Goal: Check status: Check status

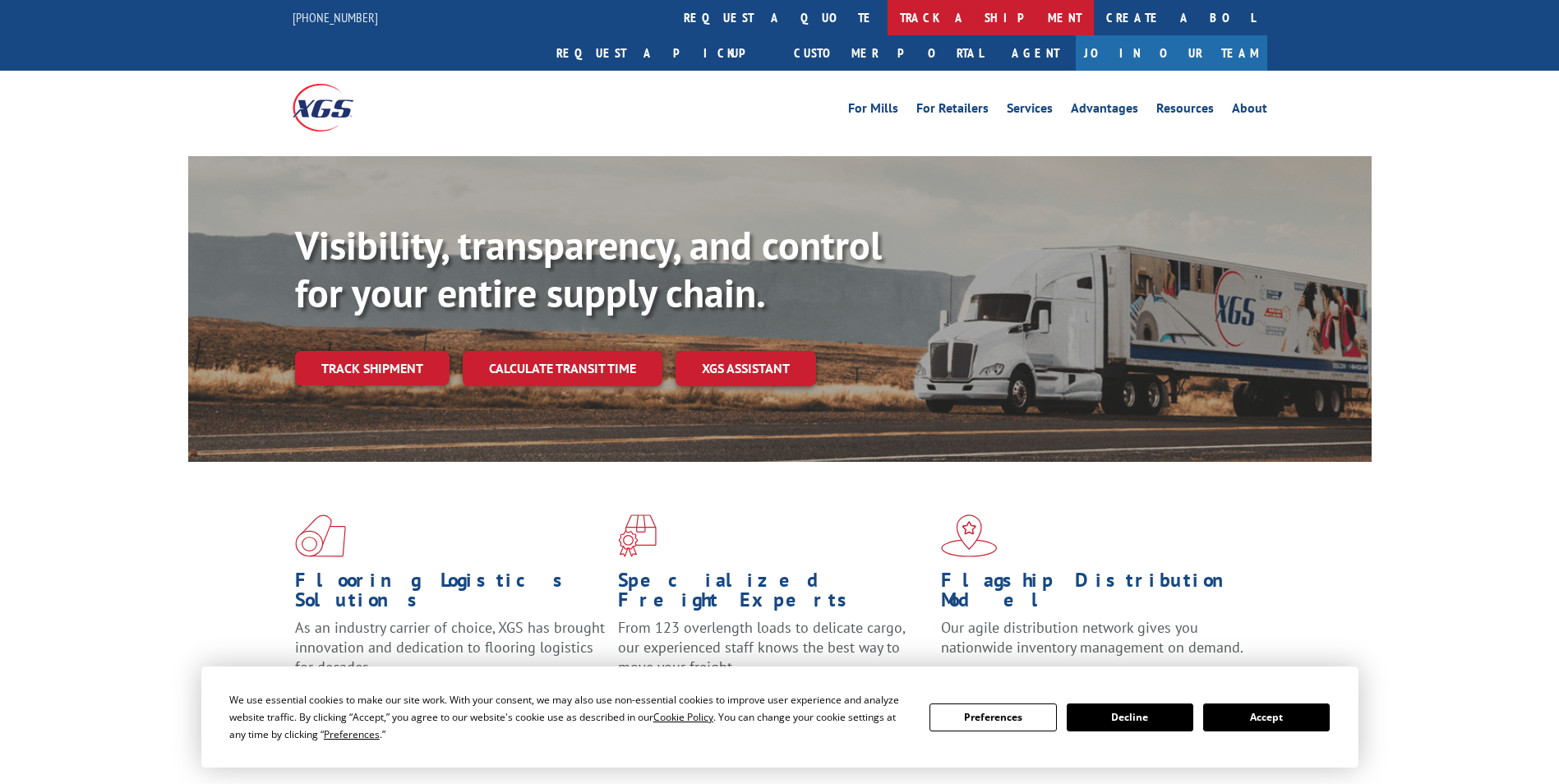
click at [887, 14] on link "track a shipment" at bounding box center [991, 18] width 206 height 36
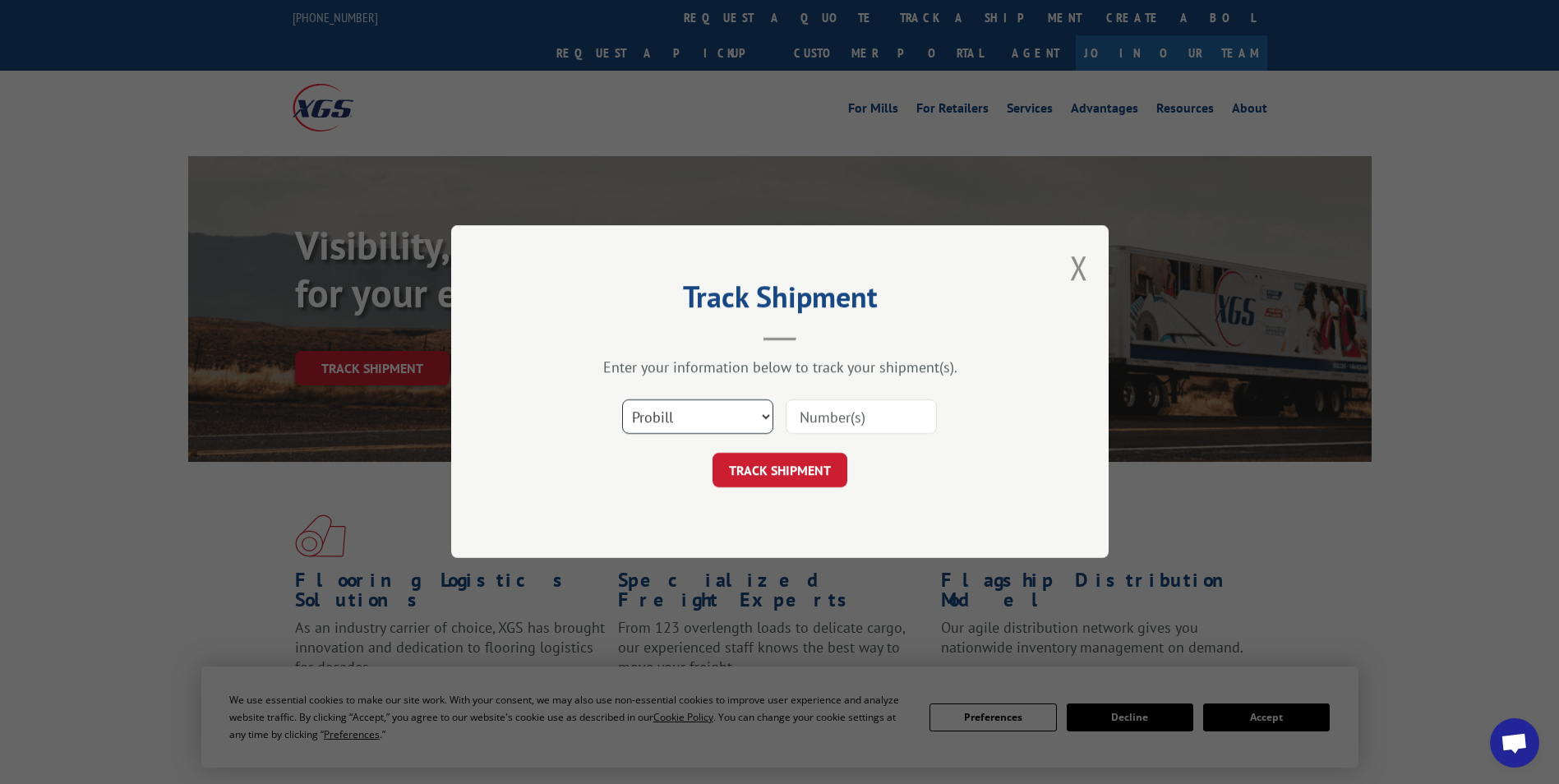
click at [760, 417] on select "Select category... Probill BOL PO" at bounding box center [697, 417] width 151 height 35
select select "bol"
click at [622, 400] on select "Select category... Probill BOL PO" at bounding box center [697, 417] width 151 height 35
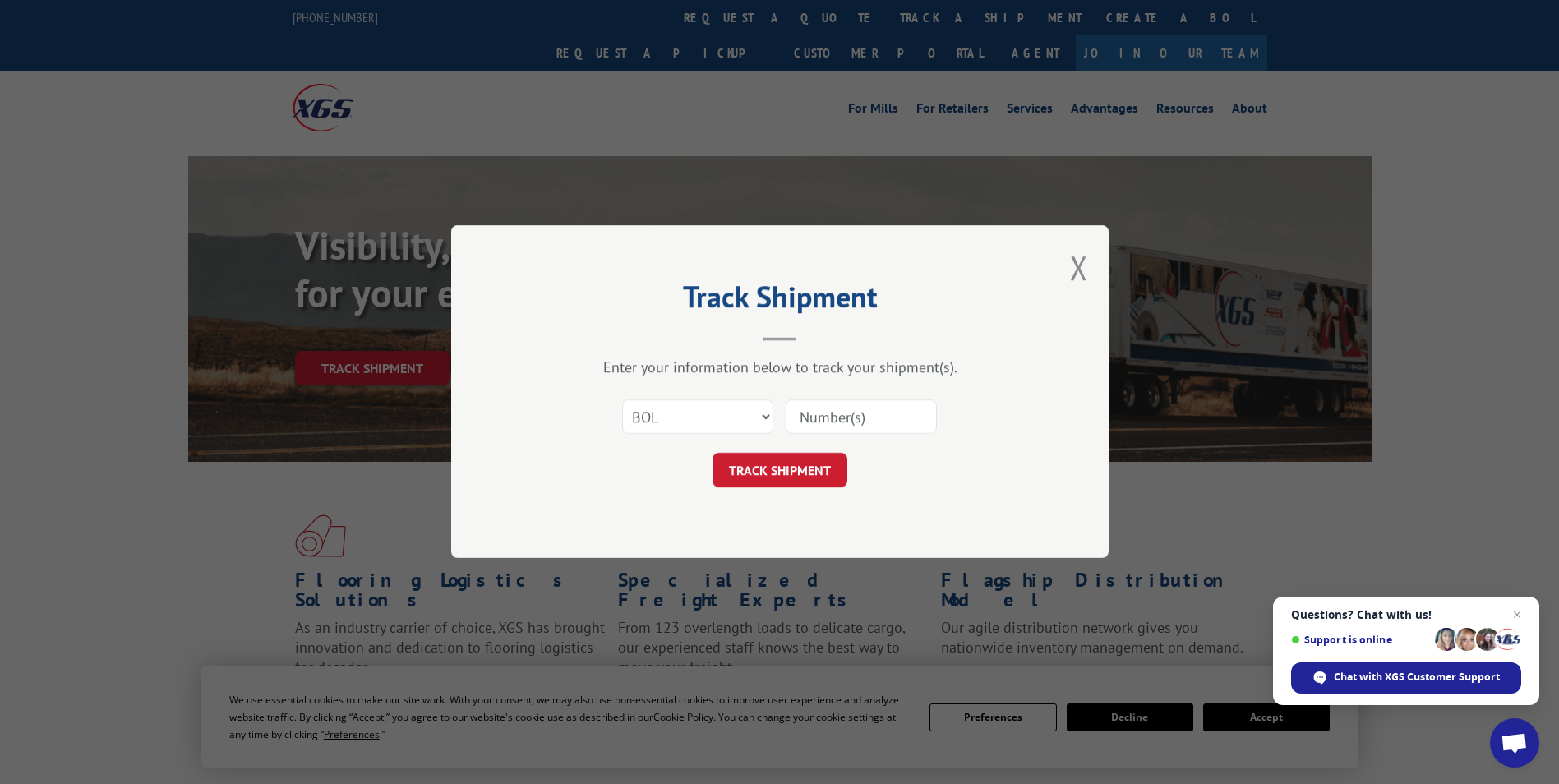
click at [833, 415] on input at bounding box center [861, 417] width 151 height 35
paste input "330827096"
type input "330827096"
click at [771, 467] on button "TRACK SHIPMENT" at bounding box center [779, 470] width 134 height 35
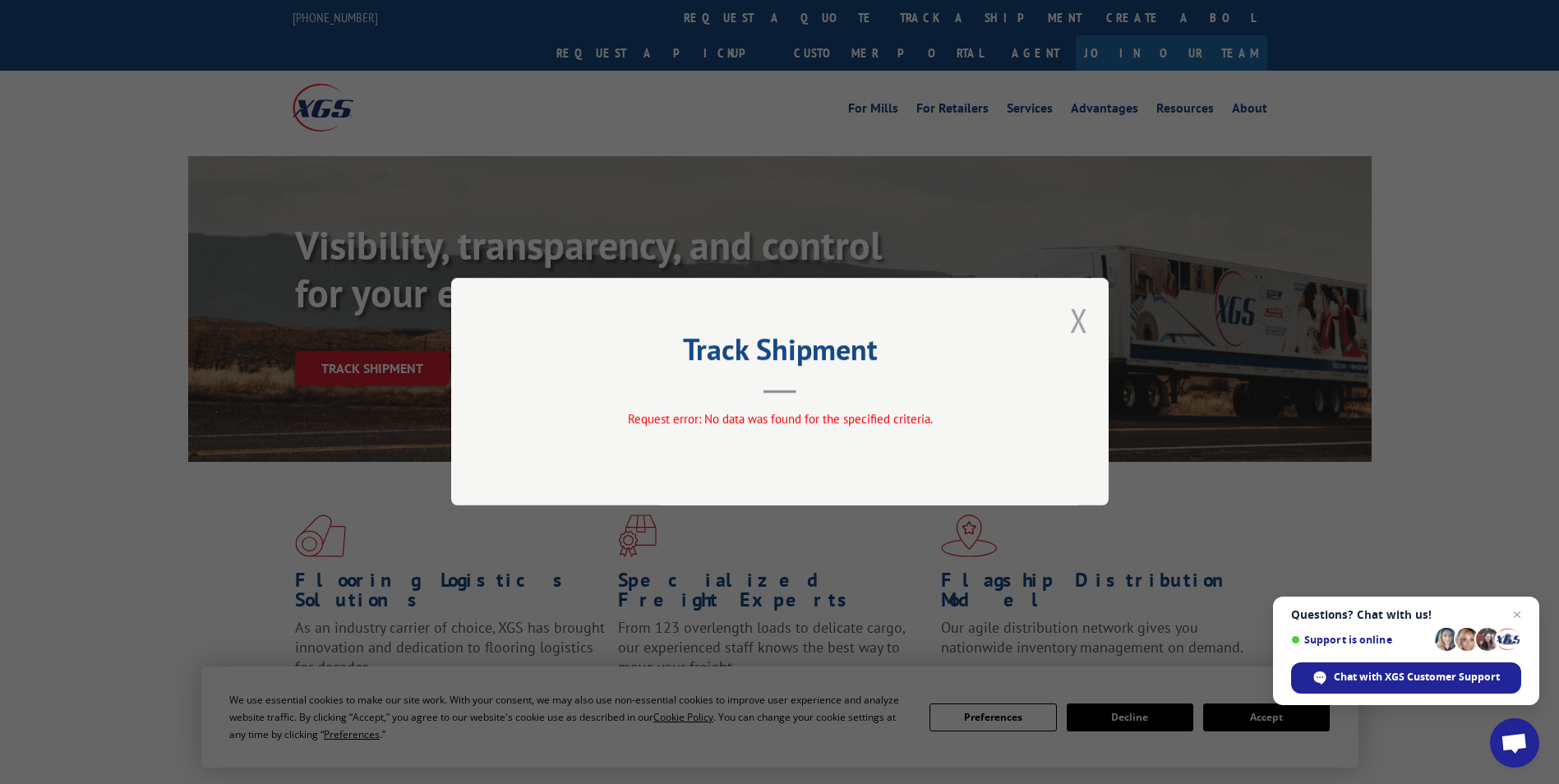
click at [1077, 320] on button "Close modal" at bounding box center [1079, 320] width 18 height 43
